Goal: Task Accomplishment & Management: Manage account settings

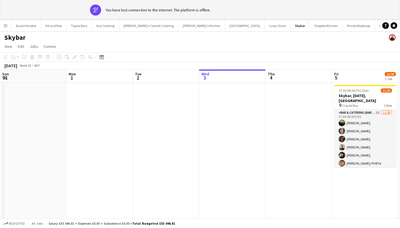
scroll to position [0, 191]
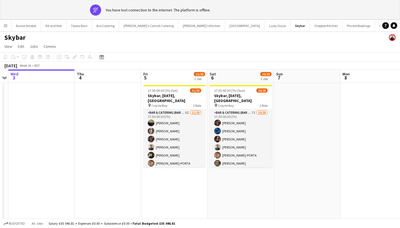
click at [3, 28] on button "Menu" at bounding box center [5, 25] width 11 height 11
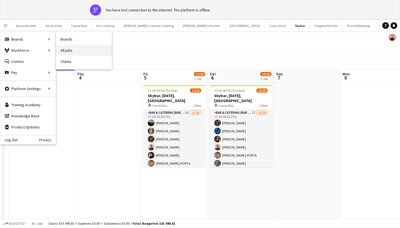
click at [77, 47] on link "All jobs" at bounding box center [84, 50] width 56 height 11
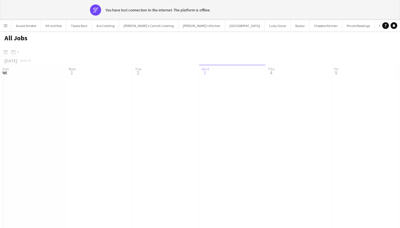
scroll to position [0, 133]
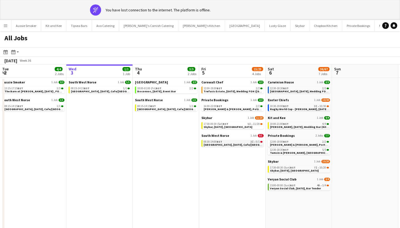
click at [241, 144] on span "[GEOGRAPHIC_DATA], [DATE], Cafe/[GEOGRAPHIC_DATA] (SW Norse)" at bounding box center [249, 145] width 90 height 4
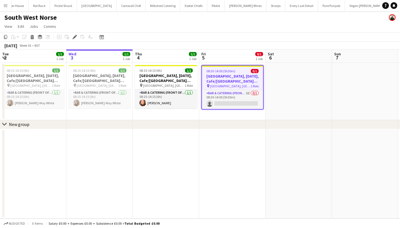
scroll to position [0, 191]
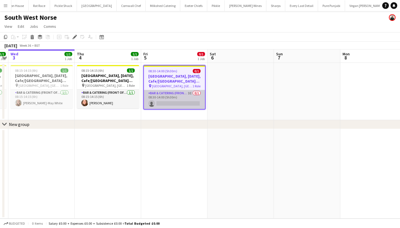
click at [171, 104] on app-card-role "Bar & Catering (Front of House) 3I 0/1 08:30-14:00 (5h30m) single-neutral-actio…" at bounding box center [174, 99] width 61 height 19
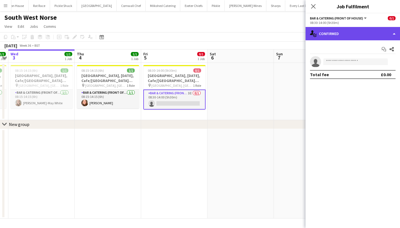
click at [342, 32] on div "single-neutral-actions-check-2 Confirmed" at bounding box center [352, 33] width 94 height 13
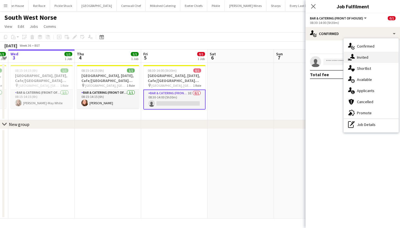
click at [364, 58] on span "Invited" at bounding box center [362, 57] width 11 height 5
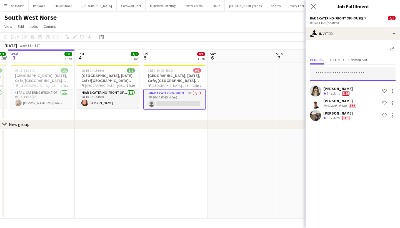
click at [346, 74] on input "text" at bounding box center [353, 74] width 86 height 14
click at [313, 6] on icon "Close pop-in" at bounding box center [312, 6] width 5 height 5
